Goal: Find specific page/section: Find specific page/section

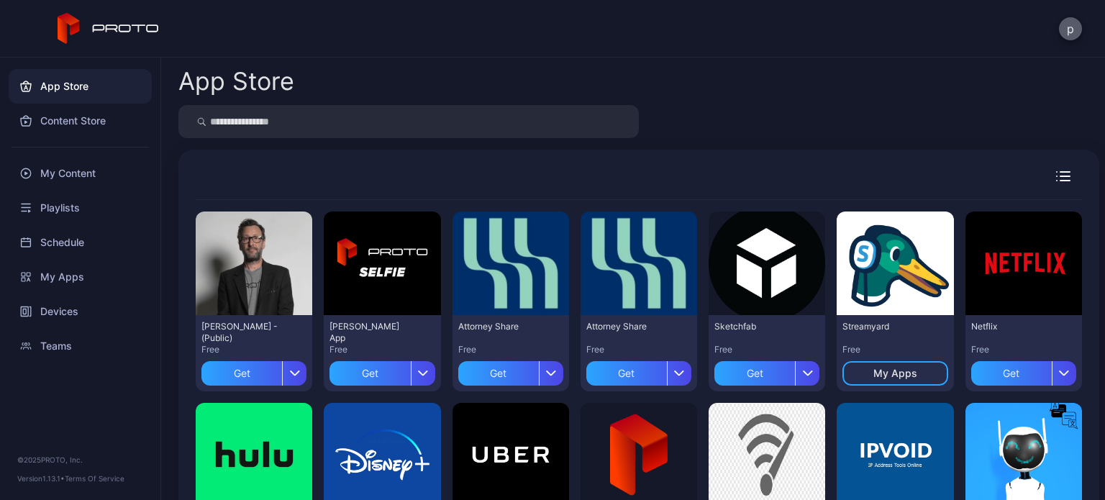
click at [1073, 27] on button "p" at bounding box center [1070, 28] width 23 height 23
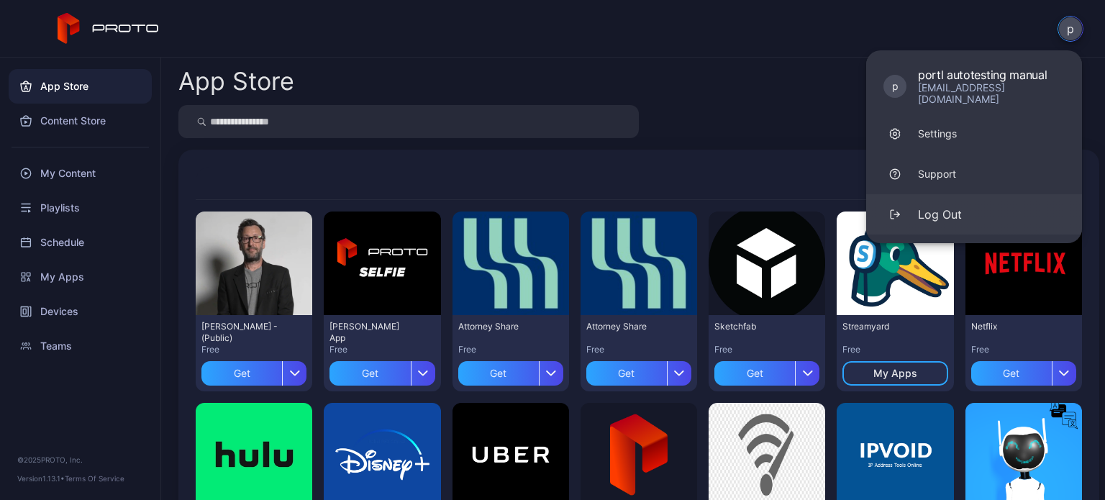
click at [985, 196] on button "Log Out" at bounding box center [975, 214] width 216 height 40
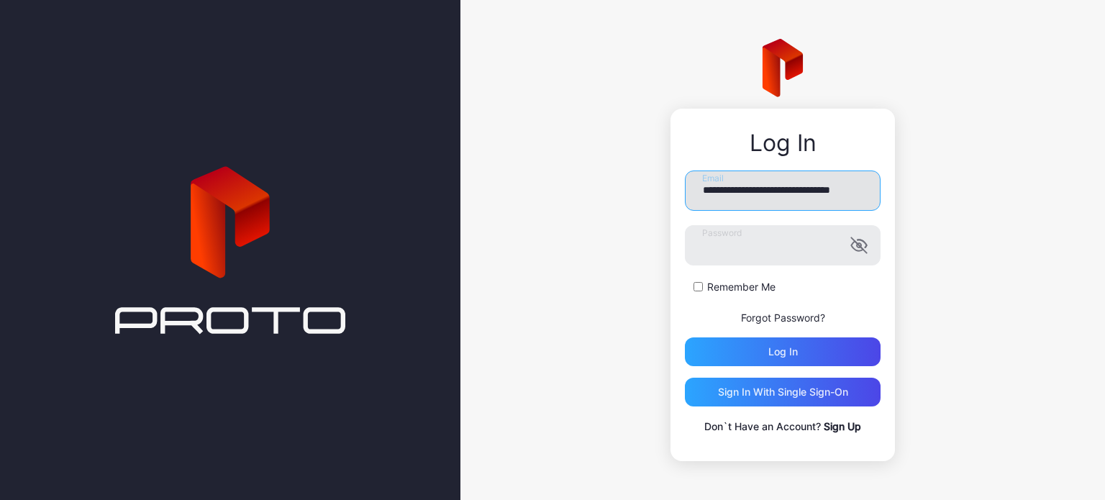
click at [787, 191] on input "**********" at bounding box center [783, 191] width 196 height 40
type input "**********"
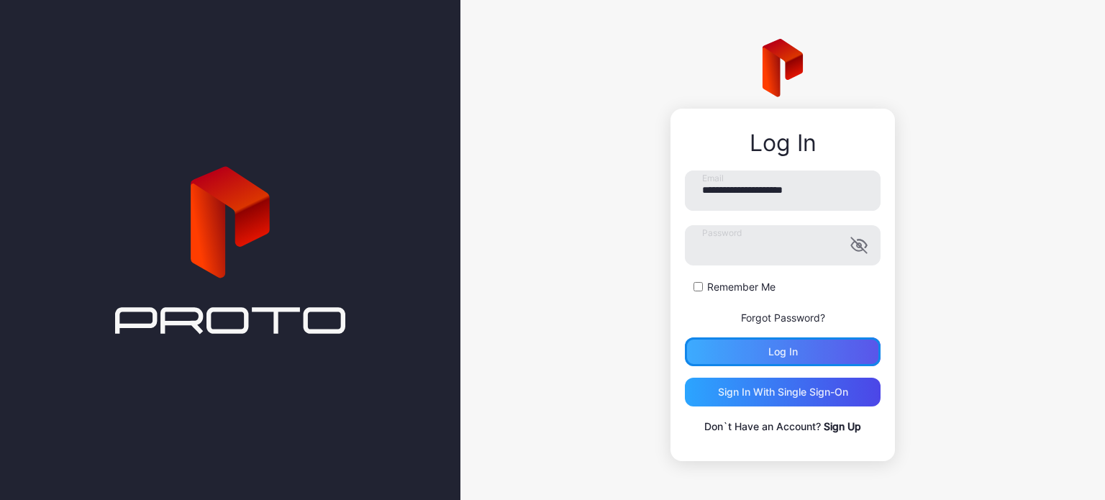
click at [777, 351] on div "Log in" at bounding box center [784, 352] width 30 height 12
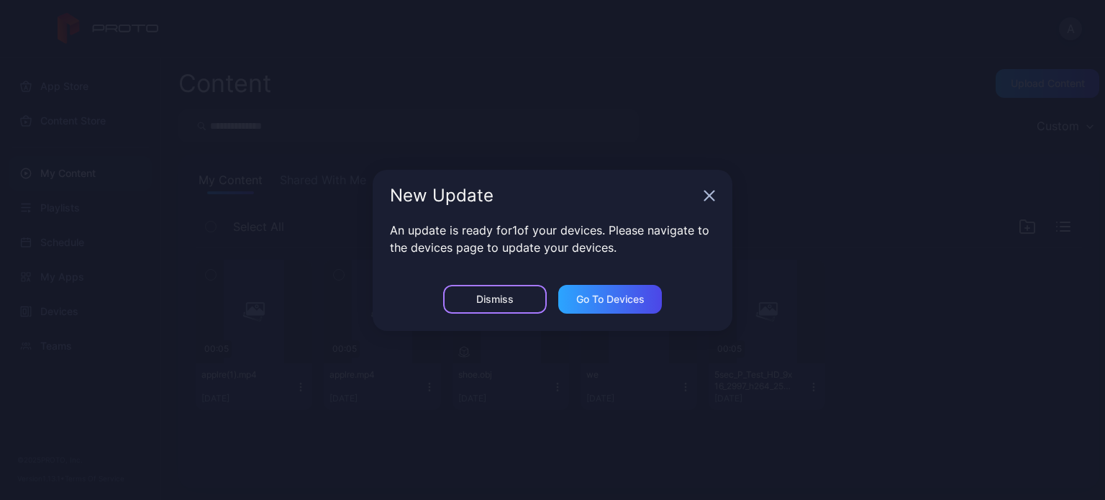
click at [471, 295] on div "Dismiss" at bounding box center [495, 299] width 104 height 29
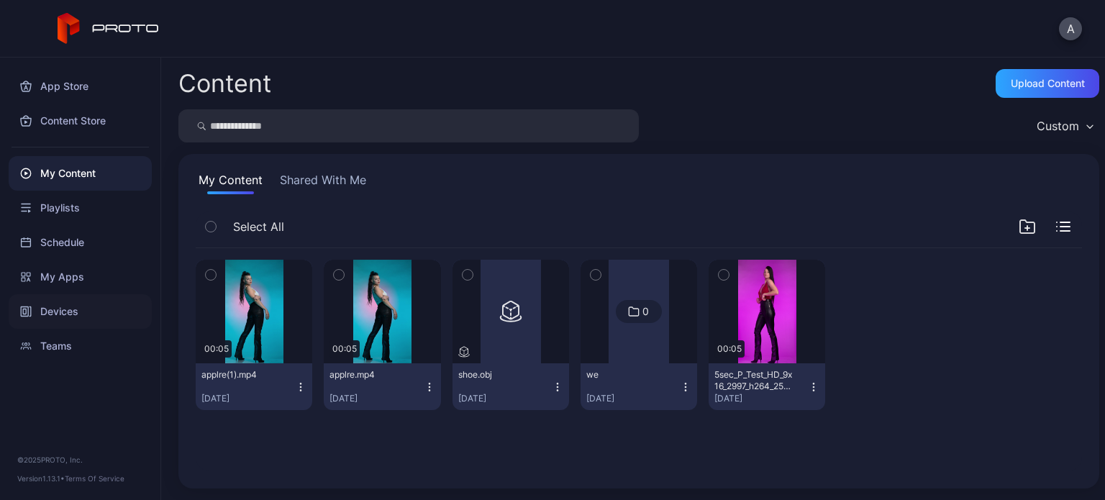
click at [92, 307] on div "Devices" at bounding box center [80, 311] width 143 height 35
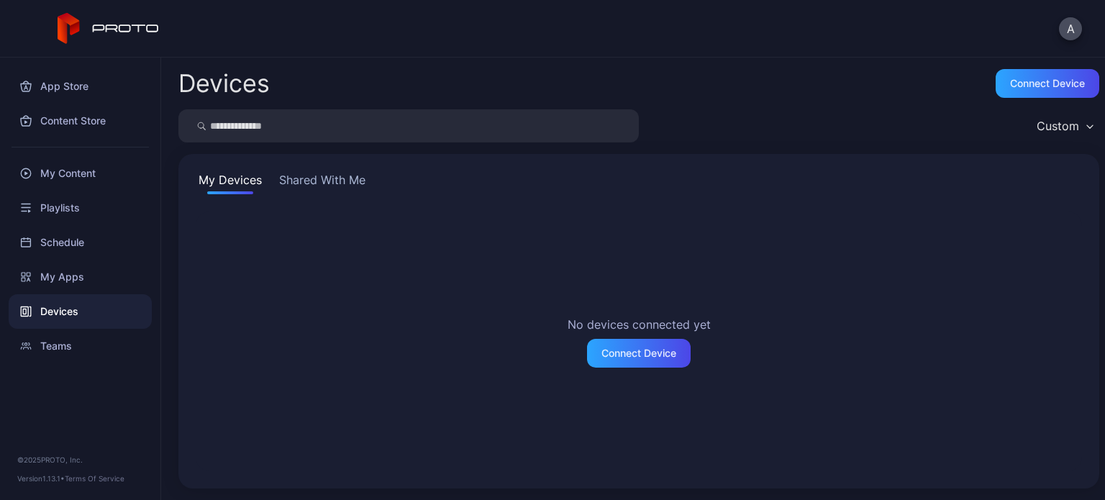
click at [316, 185] on button "Shared With Me" at bounding box center [322, 182] width 92 height 23
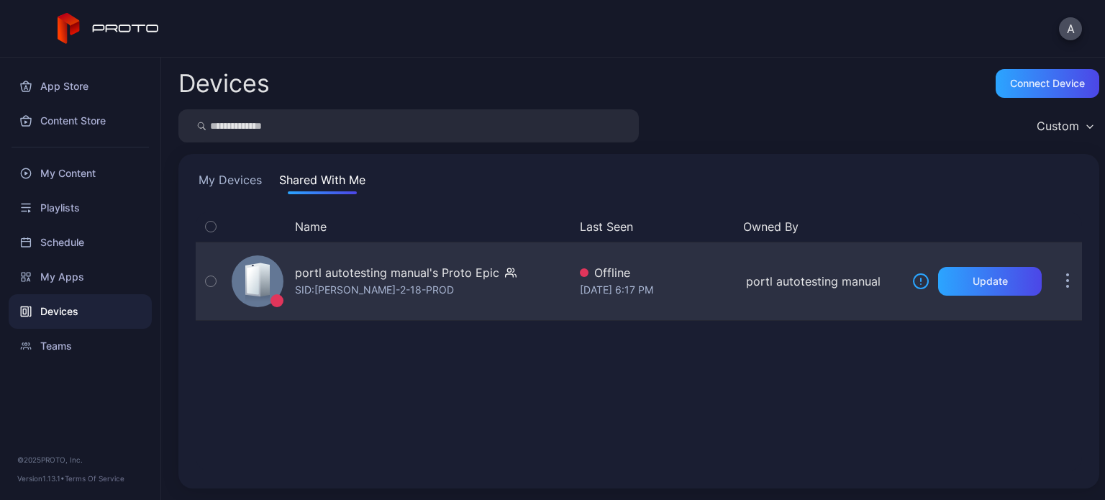
click at [665, 284] on div "[DATE] 6:17 PM" at bounding box center [657, 289] width 155 height 17
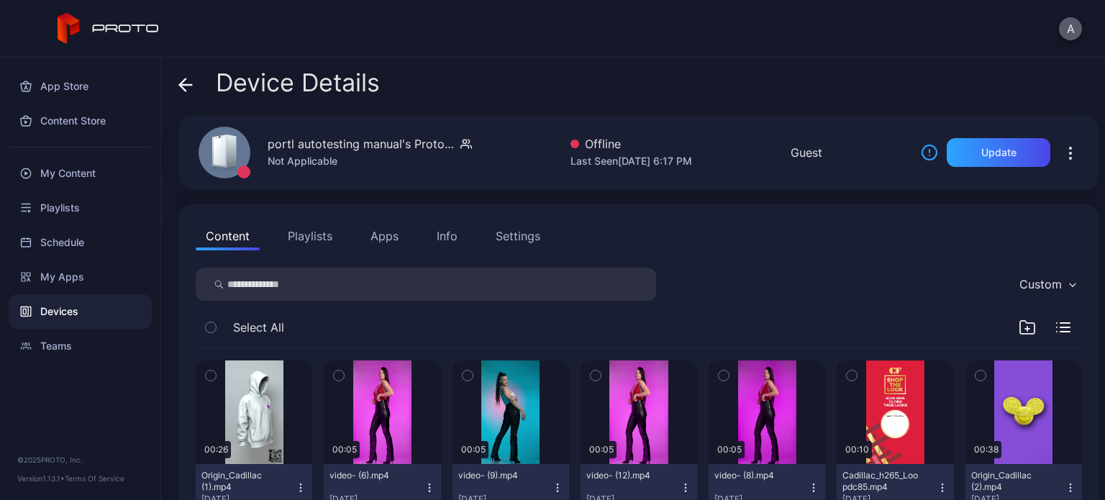
click at [1063, 28] on button "A" at bounding box center [1070, 28] width 23 height 23
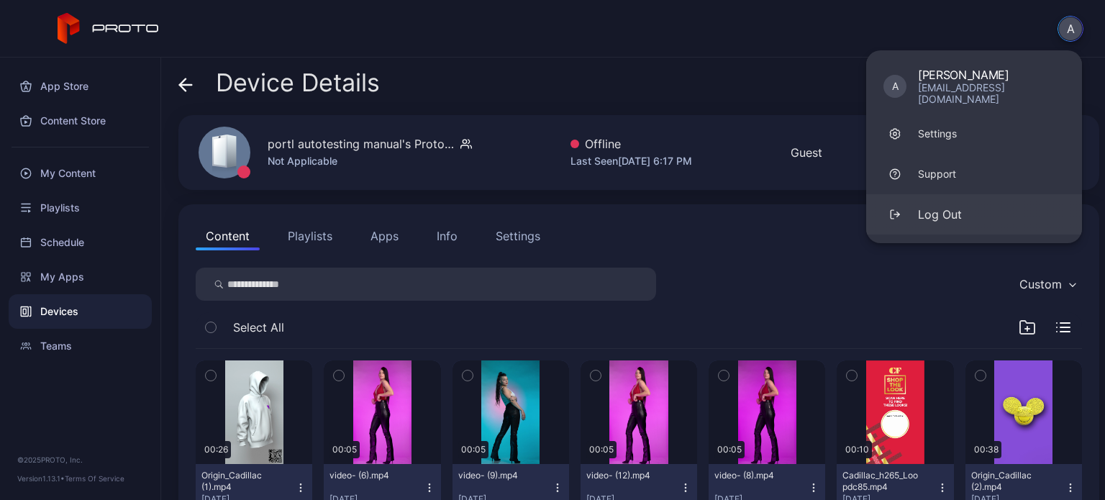
click at [957, 194] on button "Log Out" at bounding box center [975, 214] width 216 height 40
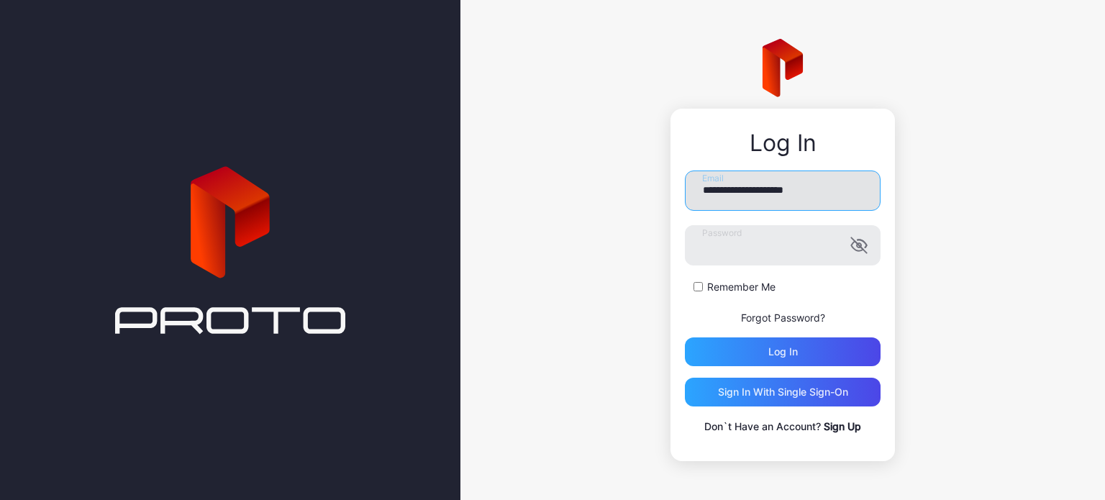
click at [751, 191] on input "**********" at bounding box center [783, 191] width 196 height 40
type input "**********"
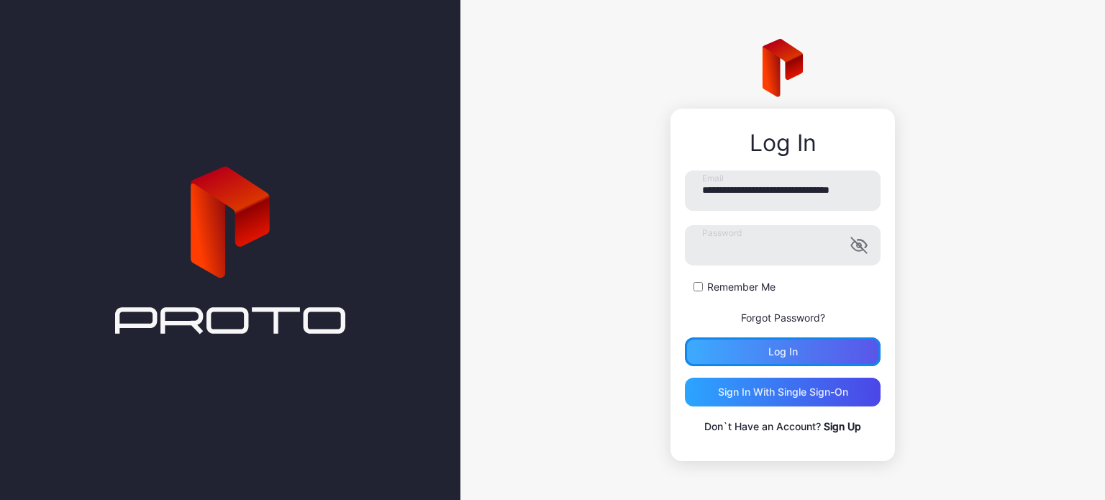
click at [762, 356] on div "Log in" at bounding box center [783, 352] width 196 height 29
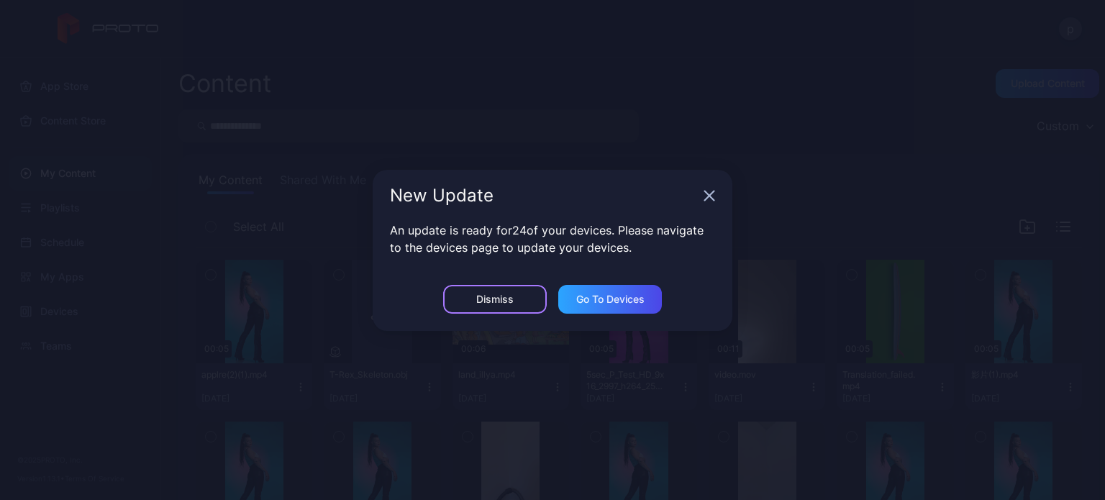
click at [484, 294] on div "Dismiss" at bounding box center [494, 300] width 37 height 12
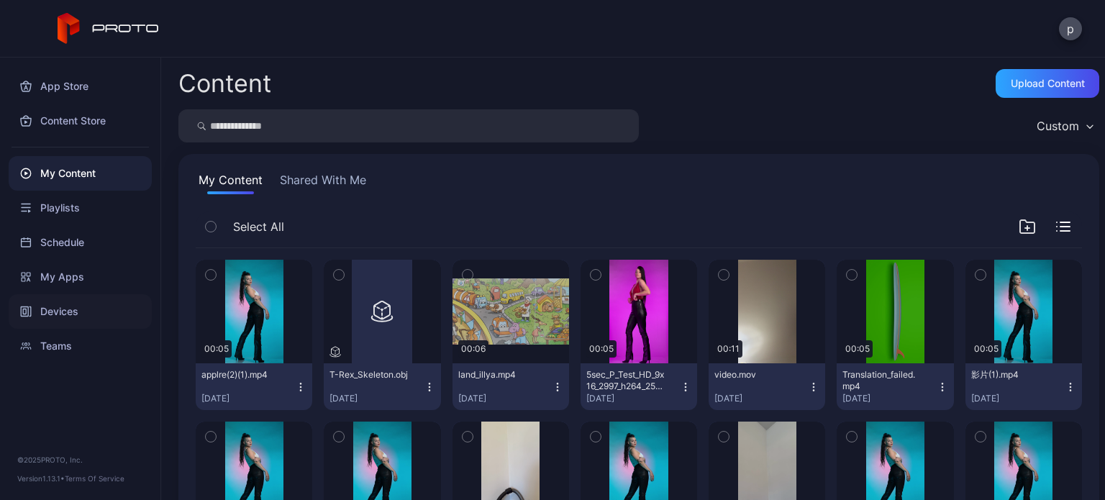
click at [73, 312] on div "Devices" at bounding box center [80, 311] width 143 height 35
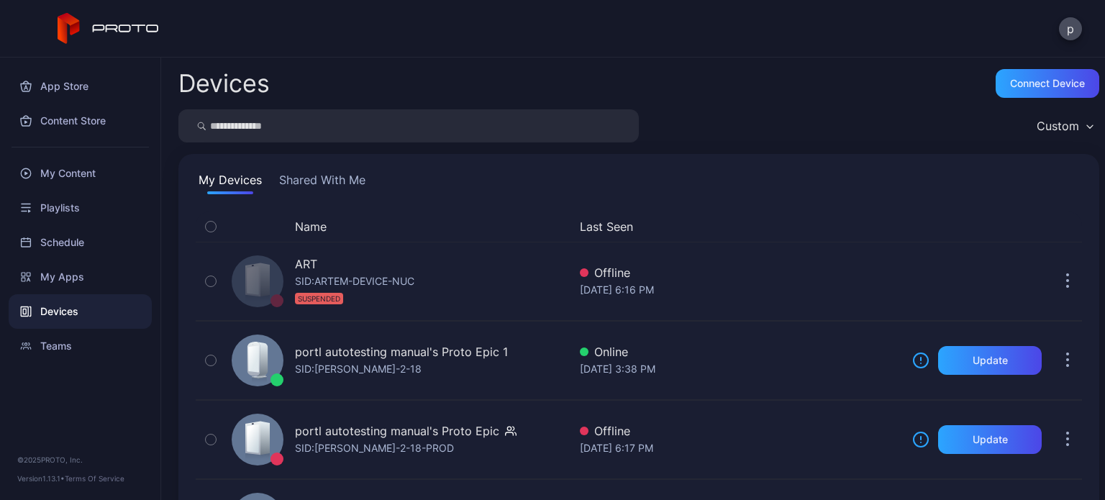
click at [313, 183] on button "Shared With Me" at bounding box center [322, 182] width 92 height 23
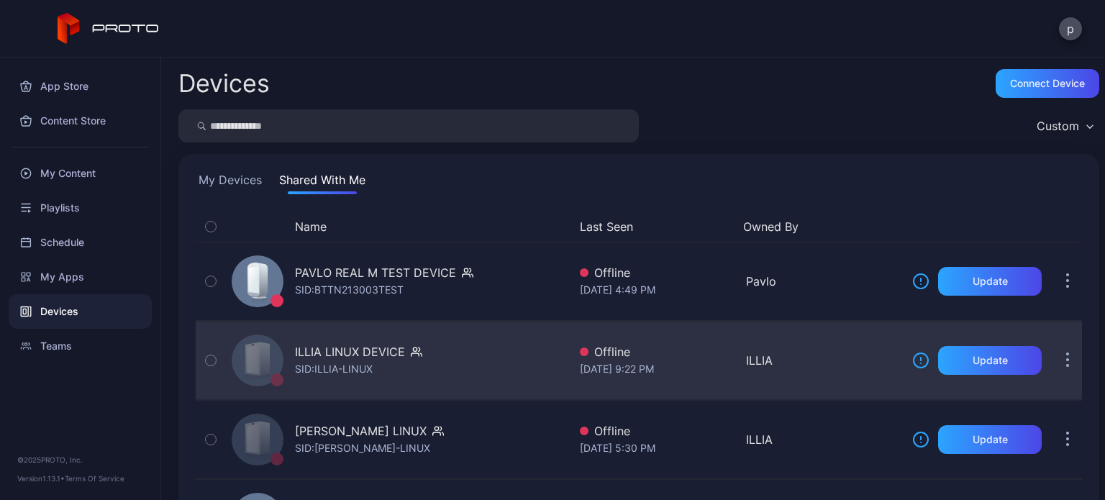
scroll to position [86, 0]
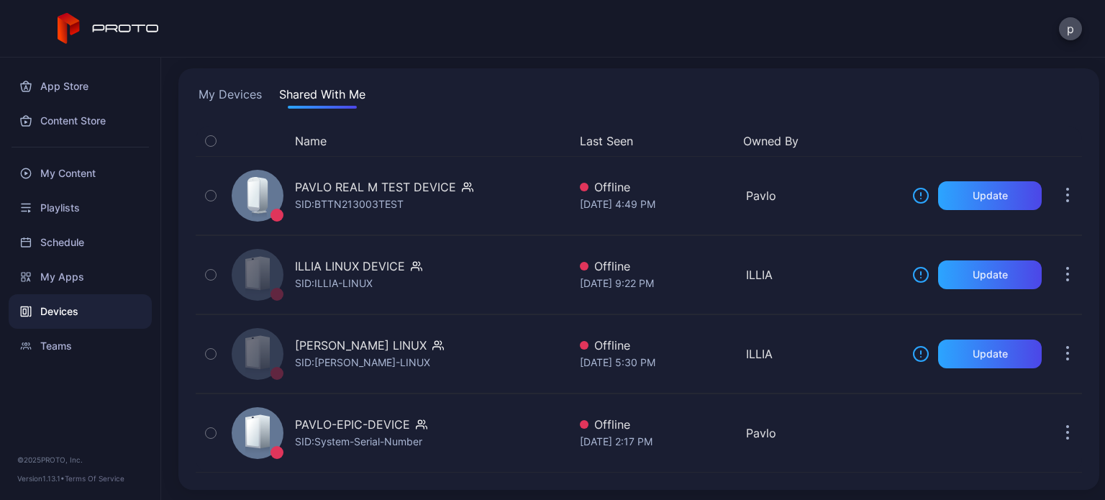
click at [232, 101] on button "My Devices" at bounding box center [230, 97] width 69 height 23
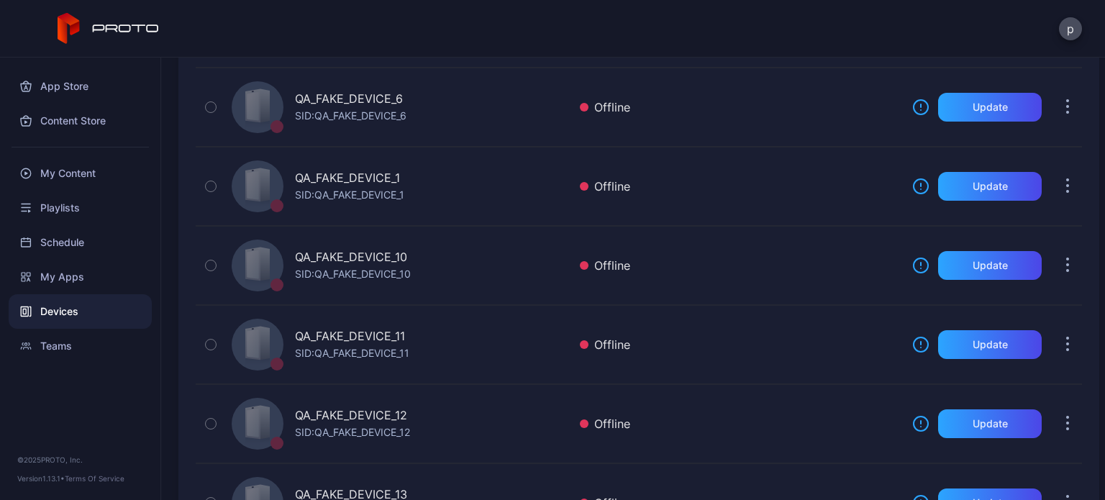
scroll to position [967, 0]
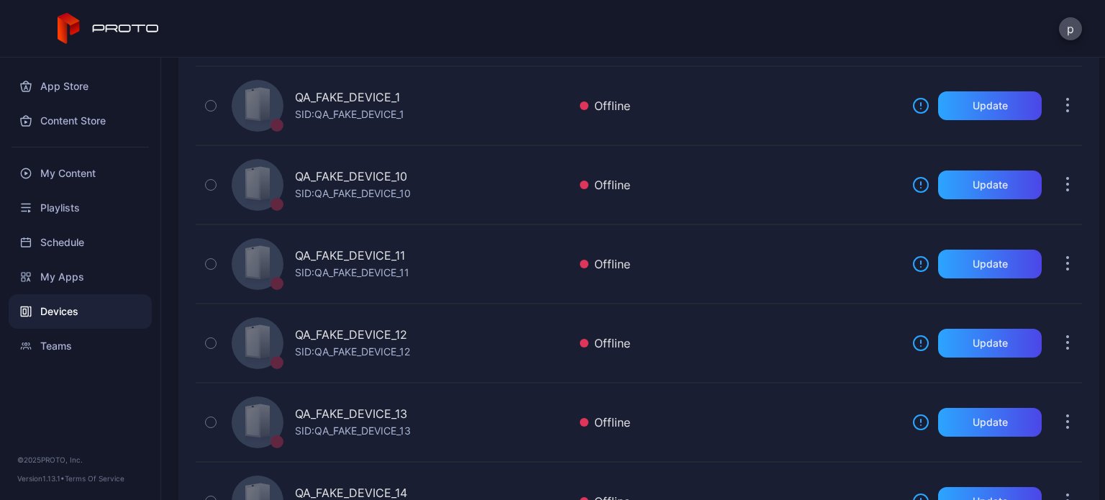
click at [123, 397] on div "App Store Content Store My Content Playlists Schedule My Apps Devices Teams © 2…" at bounding box center [80, 279] width 161 height 443
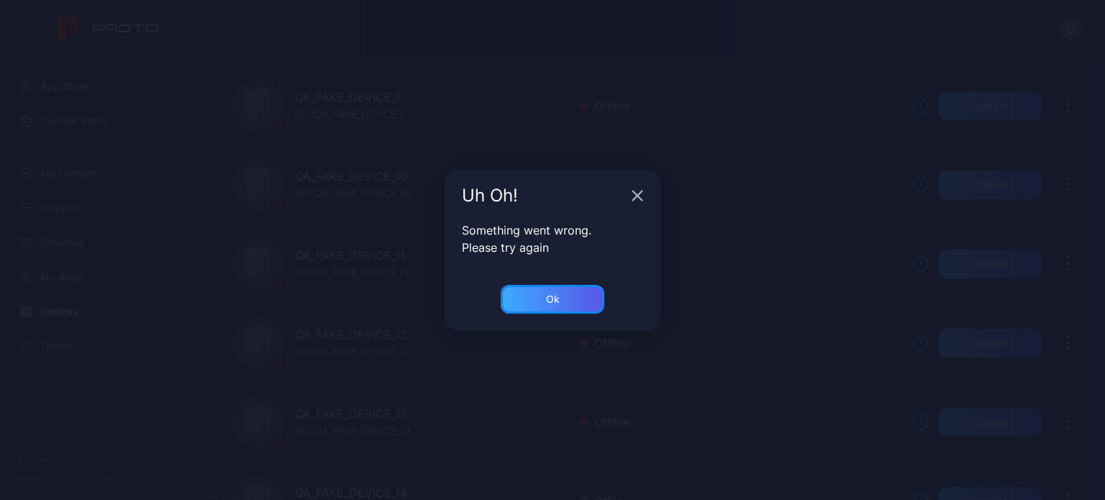
click at [530, 297] on div "Ok" at bounding box center [553, 299] width 104 height 29
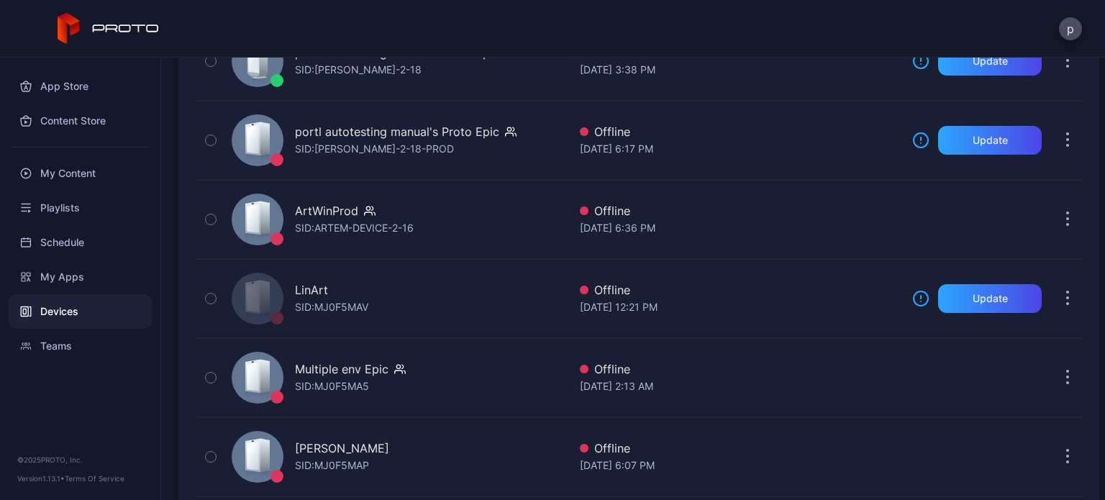
scroll to position [0, 0]
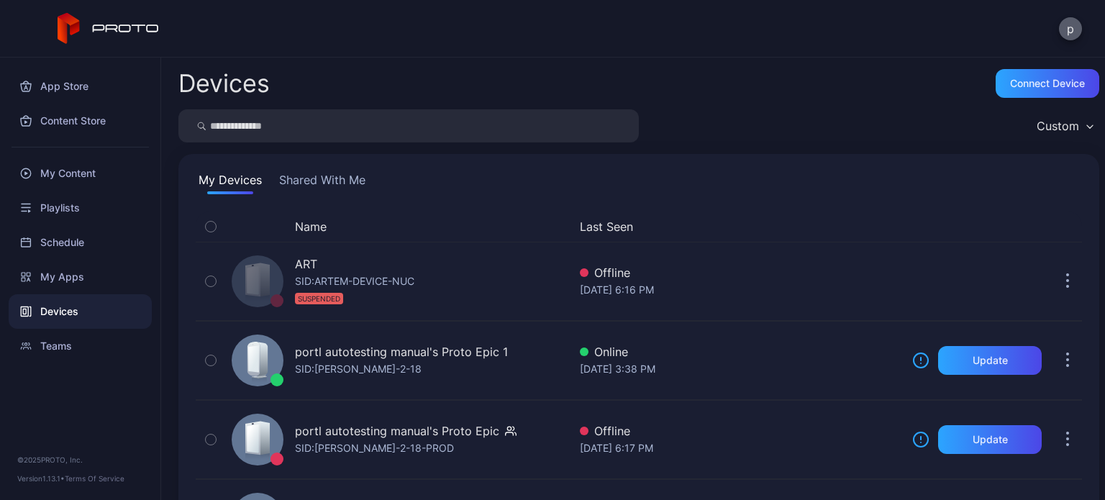
click at [1065, 32] on button "p" at bounding box center [1070, 28] width 23 height 23
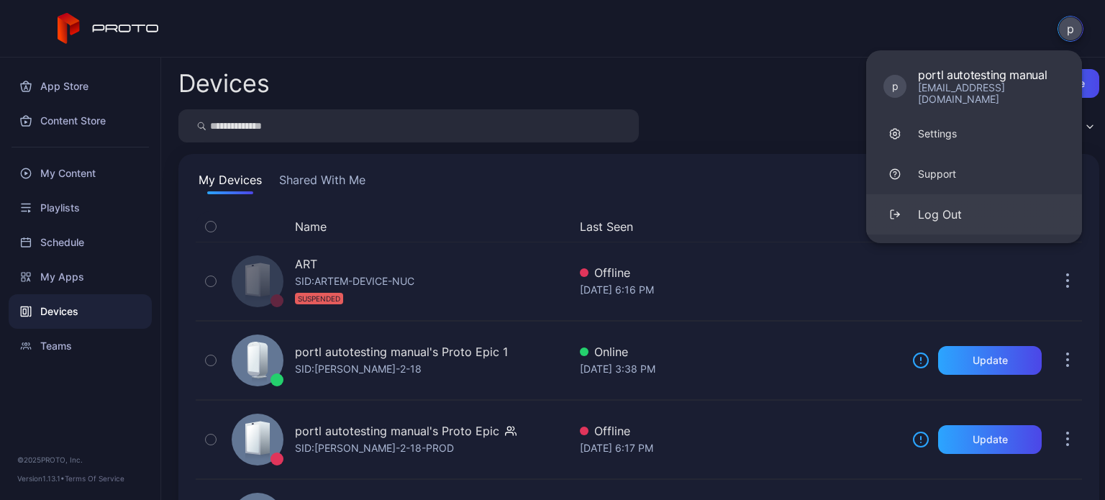
click at [952, 206] on div "Log Out" at bounding box center [940, 214] width 44 height 17
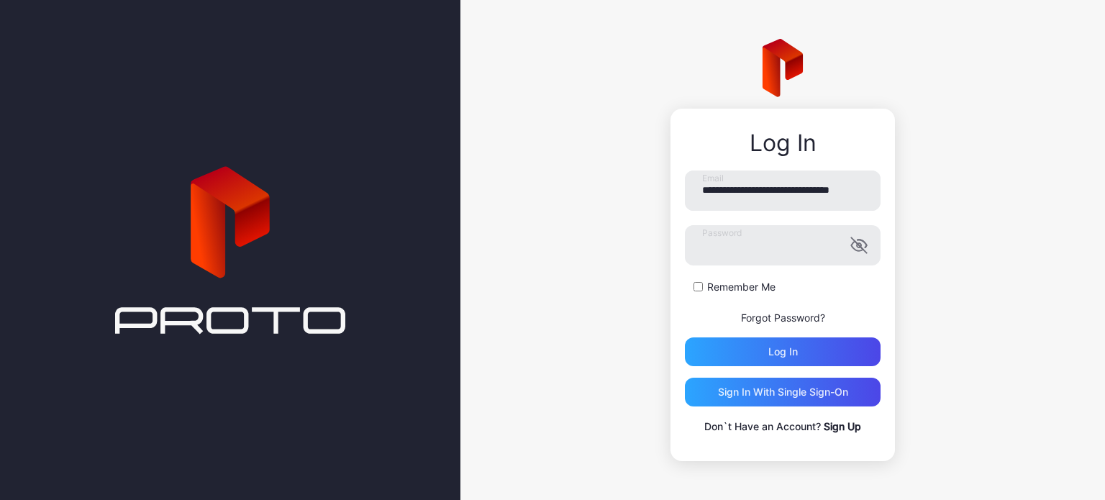
click at [595, 253] on div "**********" at bounding box center [783, 250] width 645 height 500
click at [980, 145] on div "**********" at bounding box center [783, 250] width 645 height 500
click at [826, 345] on div "Log in" at bounding box center [783, 352] width 196 height 29
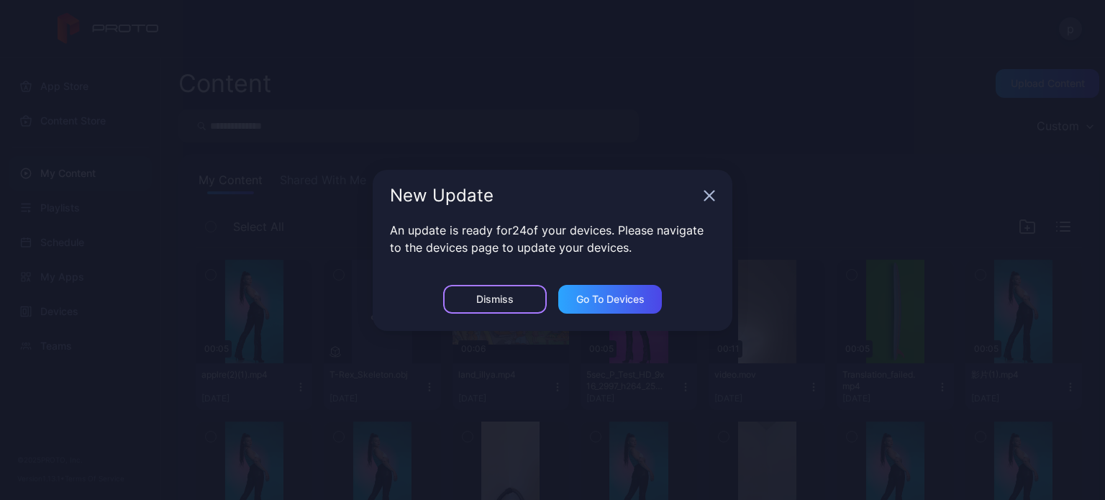
click at [514, 297] on div "Dismiss" at bounding box center [495, 299] width 104 height 29
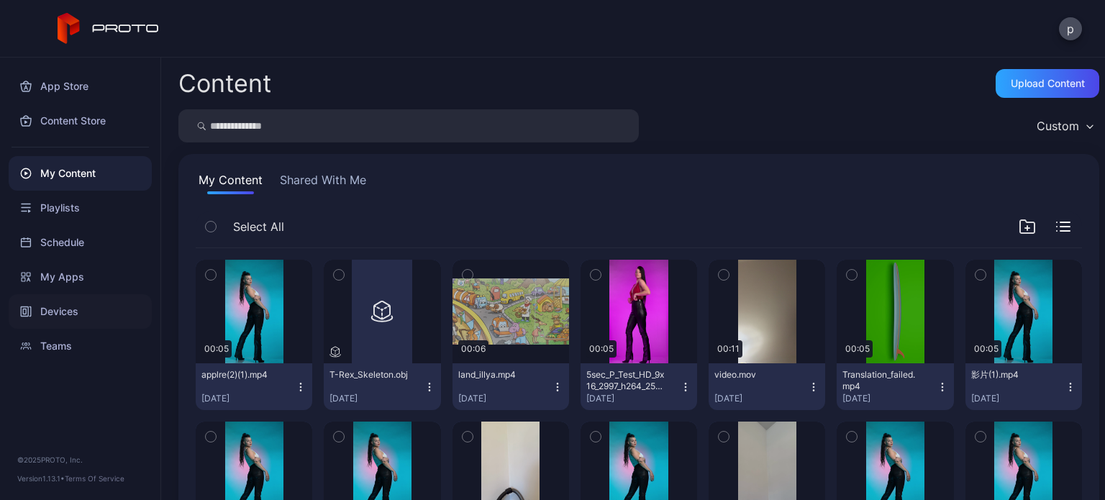
click at [91, 304] on div "Devices" at bounding box center [80, 311] width 143 height 35
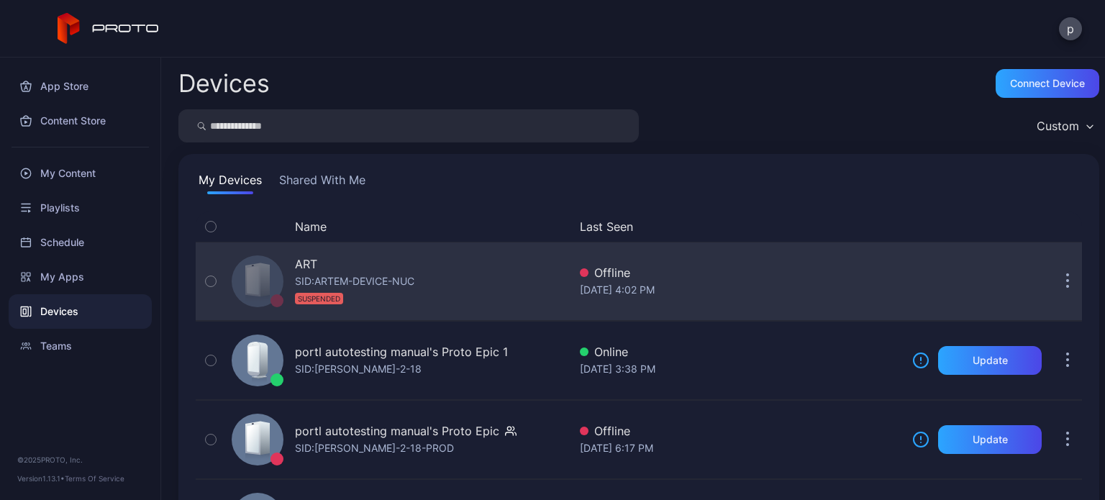
click at [487, 259] on div "ART SID: ARTEM-DEVICE-NUC SUSPENDED" at bounding box center [397, 281] width 343 height 72
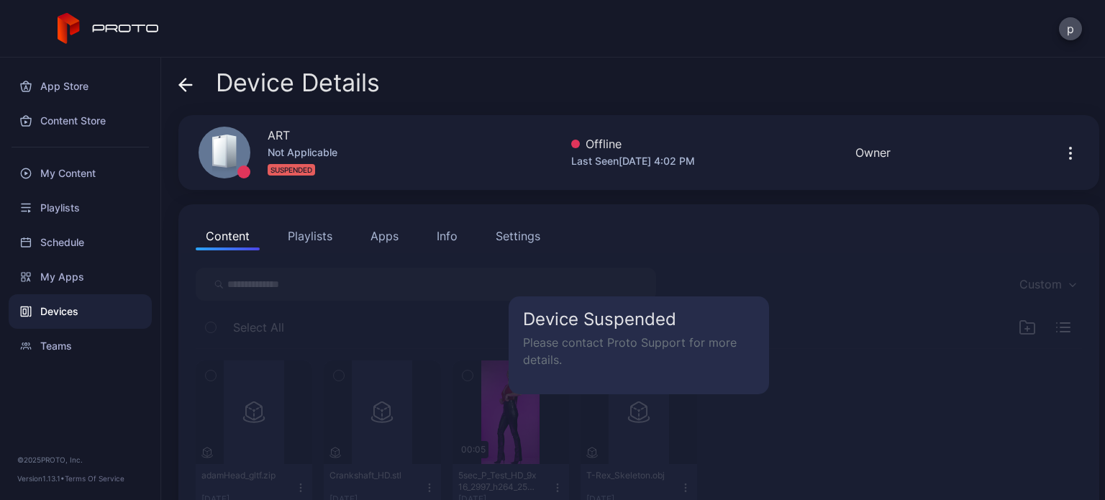
scroll to position [50, 0]
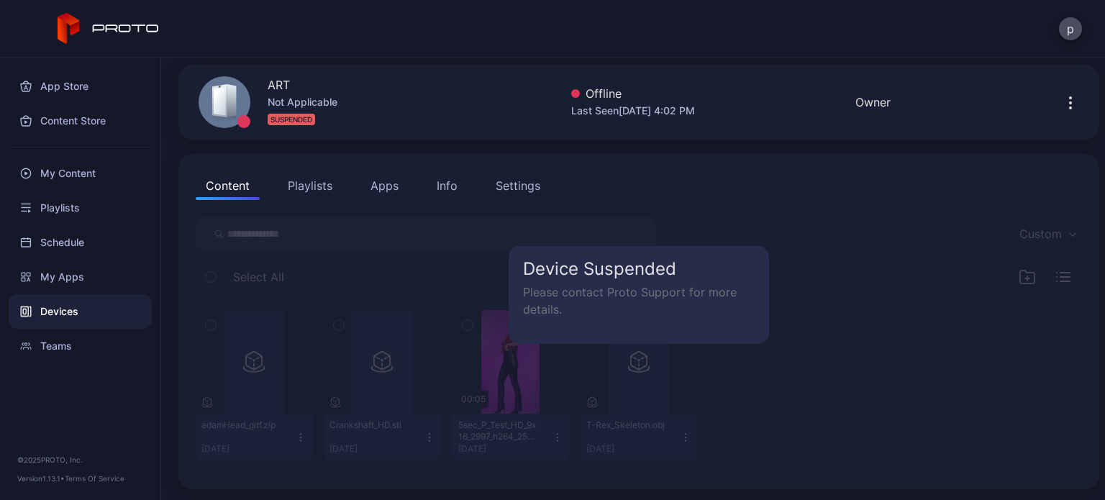
click at [308, 173] on button "Playlists" at bounding box center [310, 185] width 65 height 29
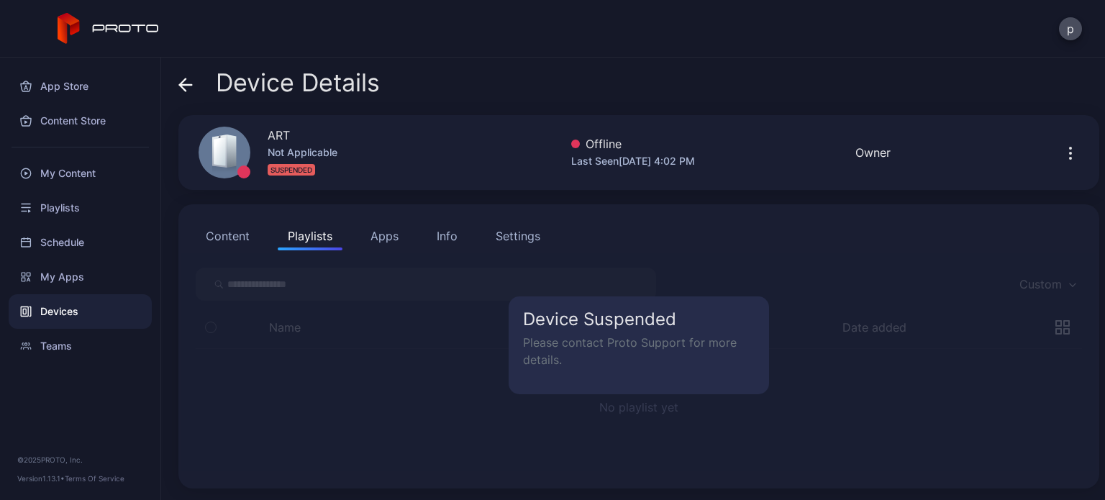
click at [384, 230] on button "Apps" at bounding box center [385, 236] width 48 height 29
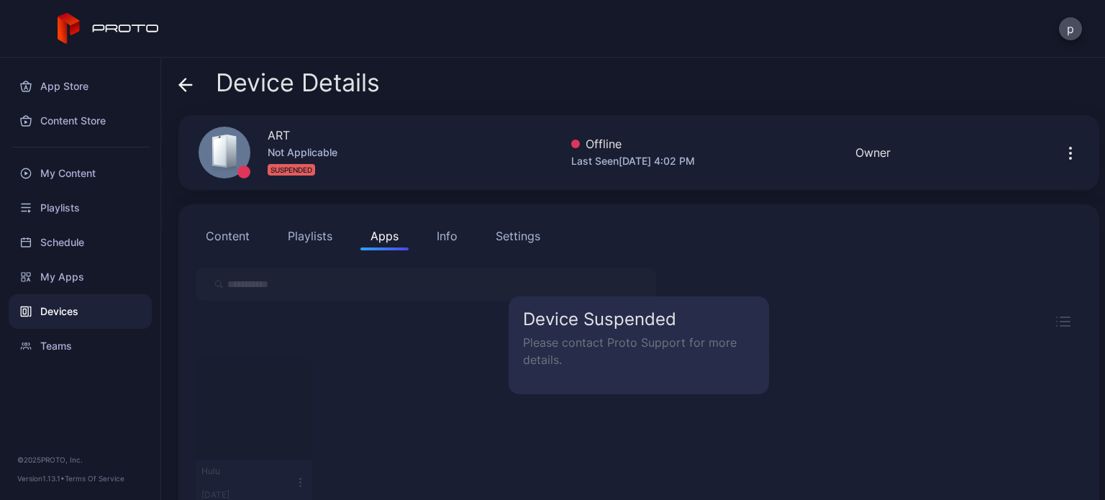
click at [446, 230] on div "Info" at bounding box center [447, 235] width 21 height 17
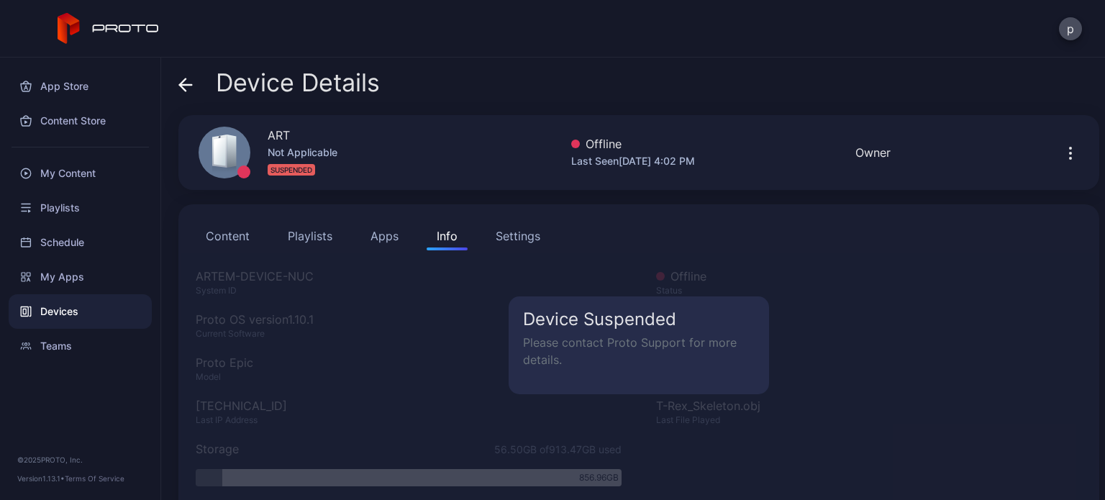
click at [515, 231] on div "Settings" at bounding box center [518, 235] width 45 height 17
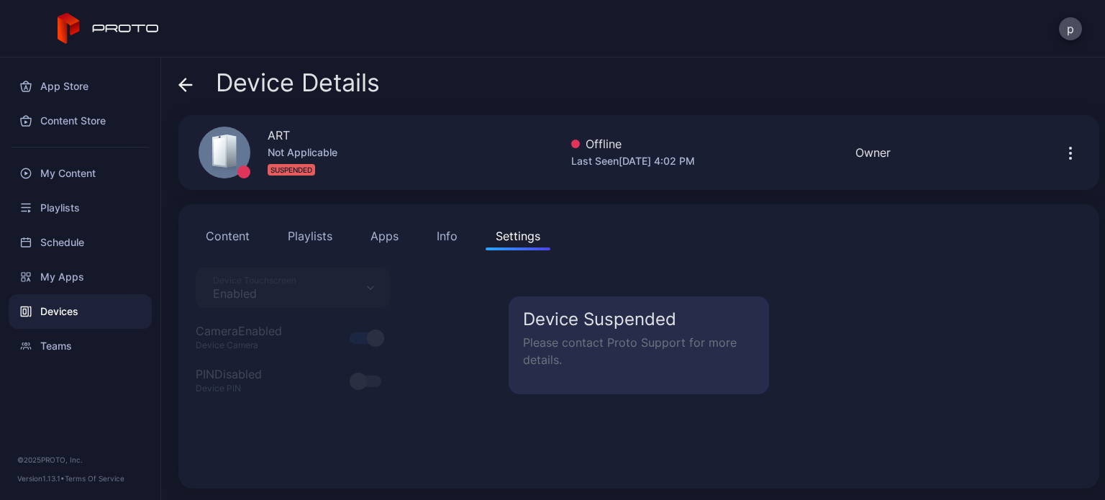
click at [271, 247] on div "Content Playlists Apps Info Settings" at bounding box center [639, 236] width 887 height 29
click at [317, 236] on button "Playlists" at bounding box center [310, 236] width 65 height 29
click at [232, 235] on button "Content" at bounding box center [228, 236] width 64 height 29
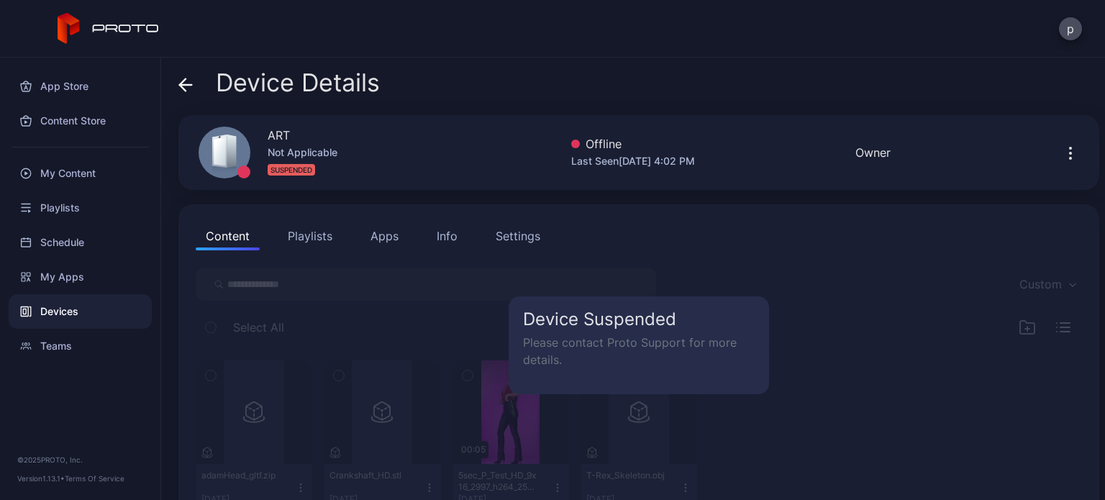
click at [191, 89] on icon at bounding box center [185, 85] width 14 height 14
